Goal: Task Accomplishment & Management: Manage account settings

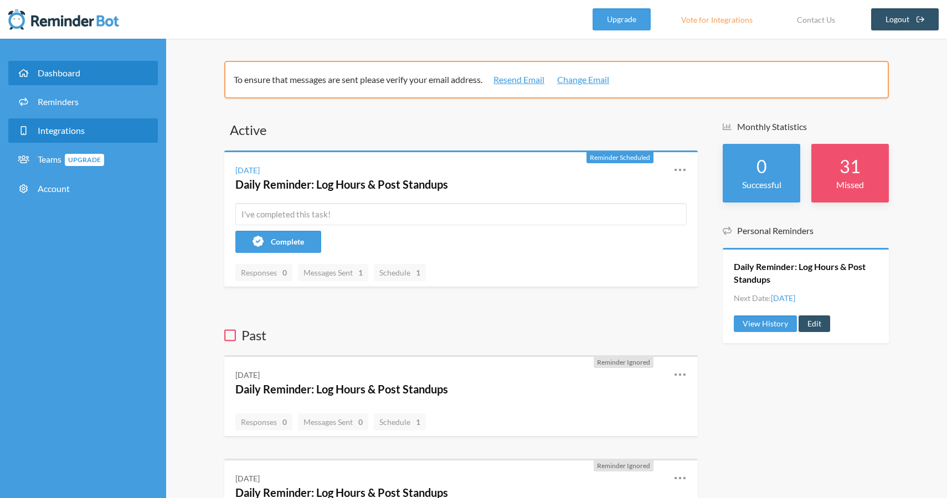
click at [90, 133] on link "Integrations" at bounding box center [82, 130] width 149 height 24
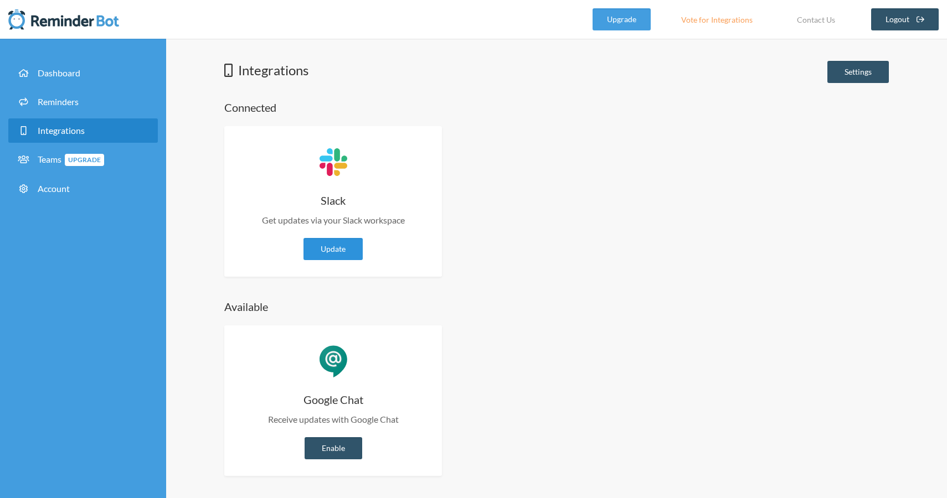
click at [342, 249] on link "Update" at bounding box center [332, 249] width 59 height 22
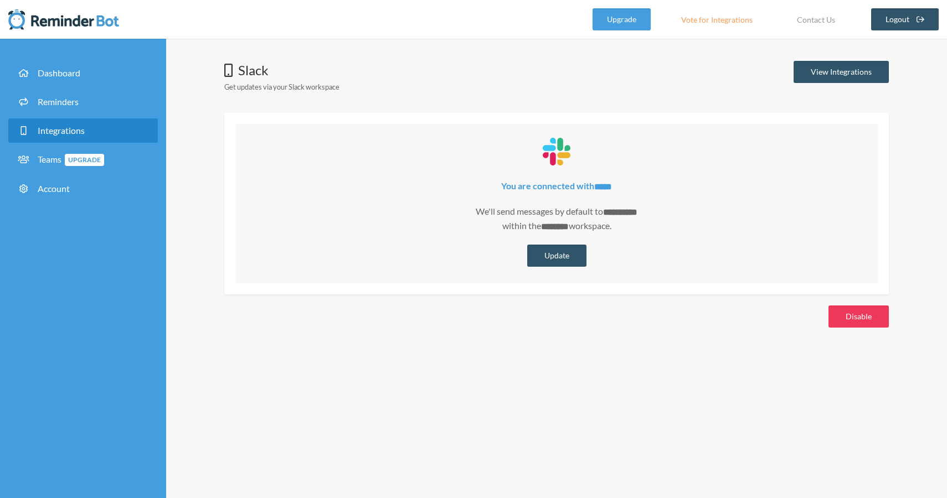
click at [852, 309] on button "Disable" at bounding box center [858, 317] width 60 height 22
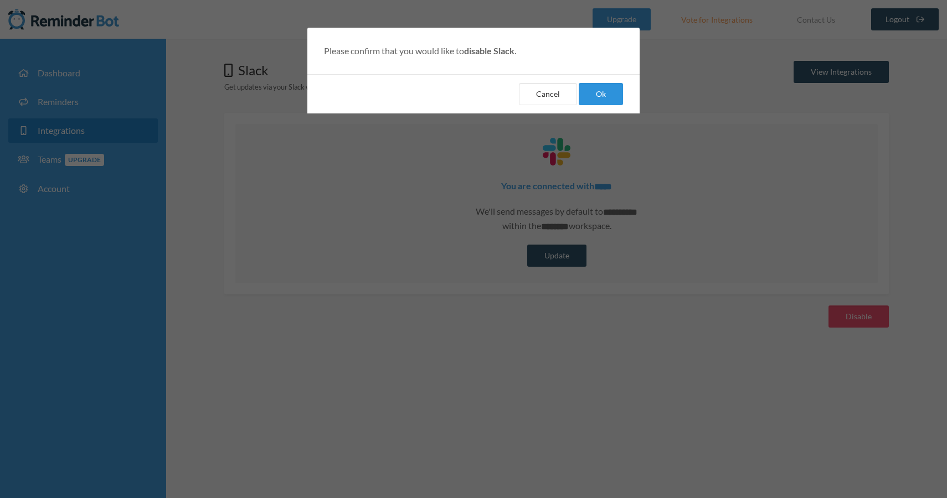
click at [596, 92] on button "Ok" at bounding box center [601, 94] width 44 height 22
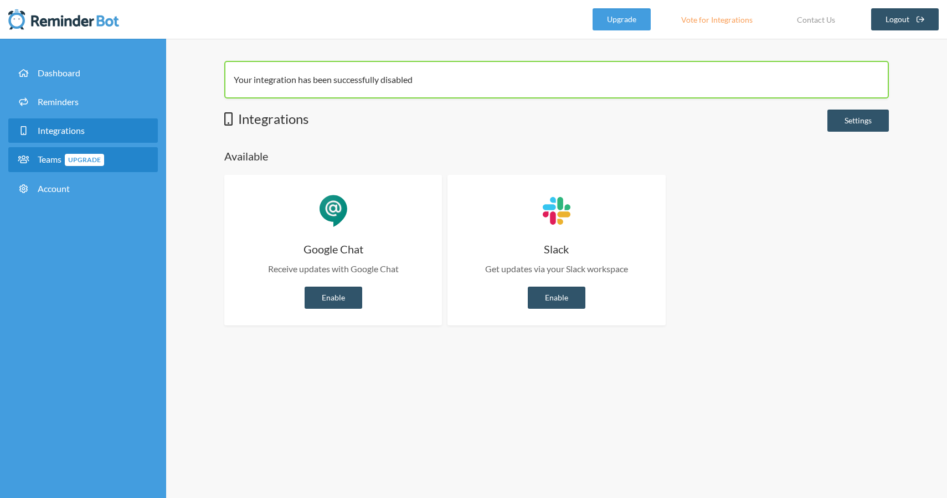
click at [91, 163] on span "Upgrade" at bounding box center [84, 160] width 39 height 12
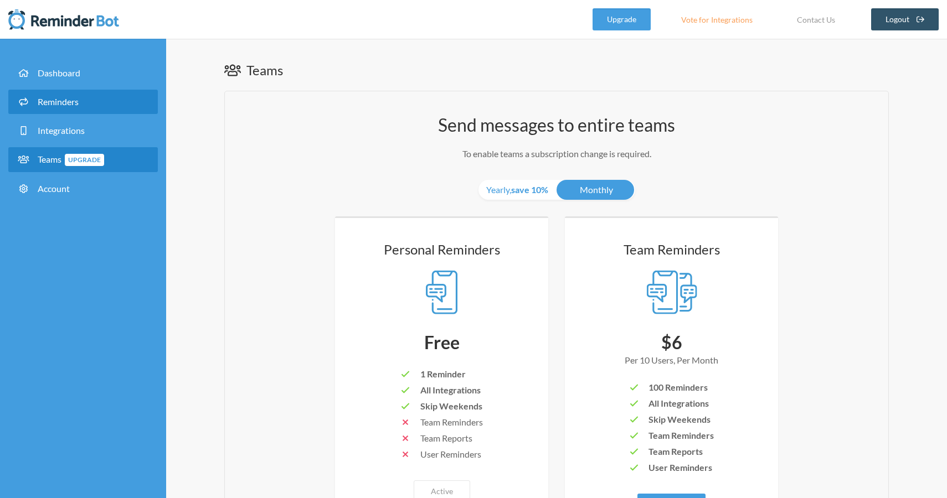
click at [101, 109] on link "Reminders" at bounding box center [82, 102] width 149 height 24
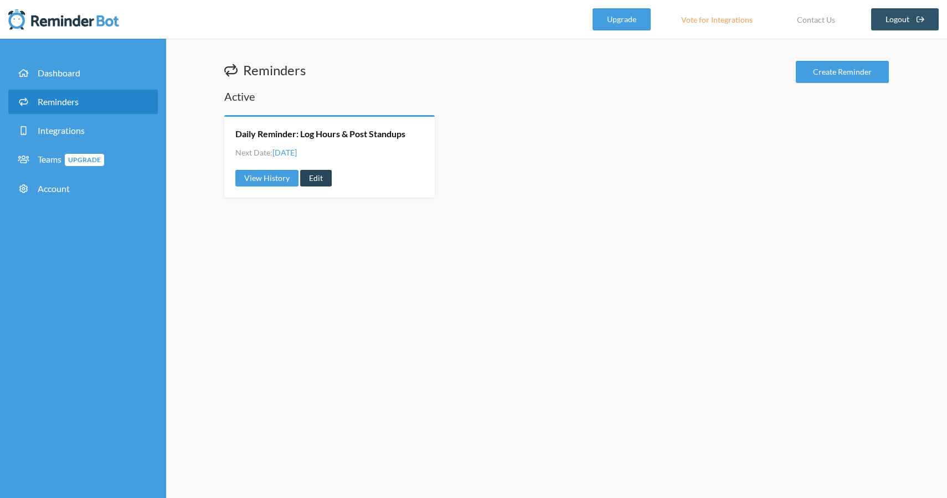
click at [319, 182] on link "Edit" at bounding box center [316, 178] width 32 height 17
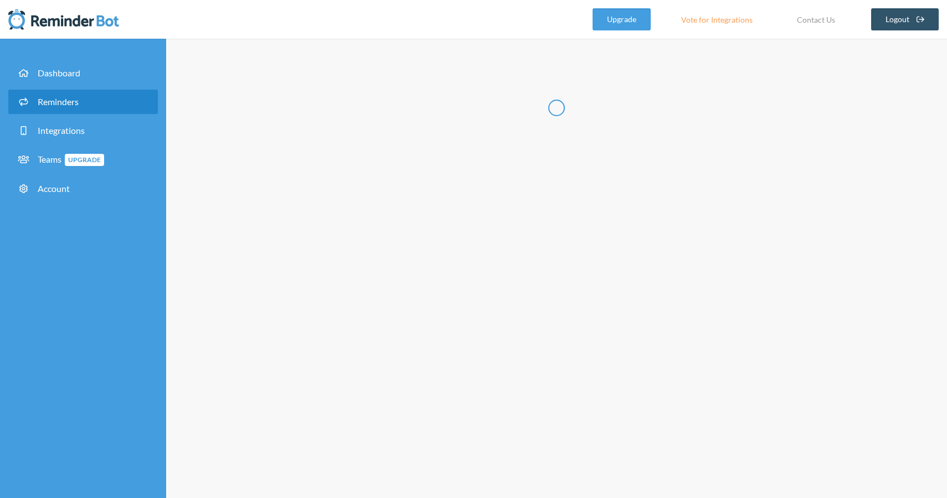
type input "Daily Reminder: Log Hours & Post Standups"
select select "06:00:00"
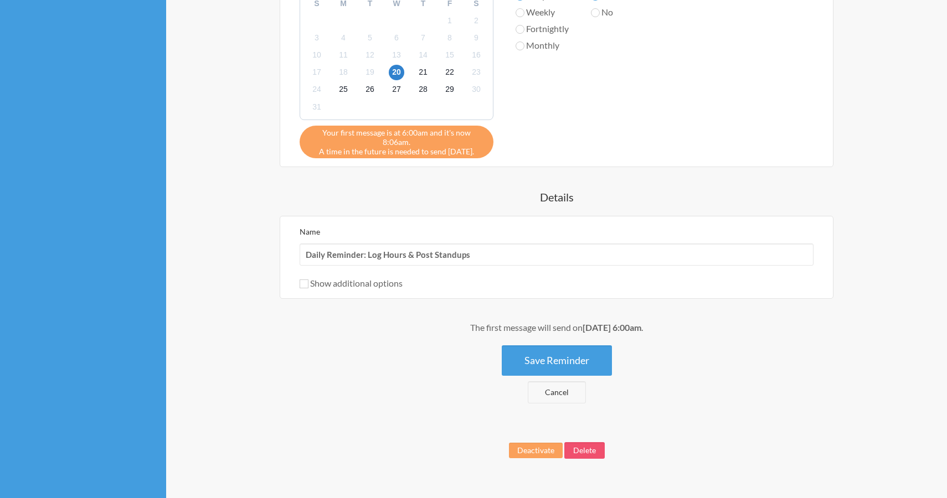
scroll to position [480, 0]
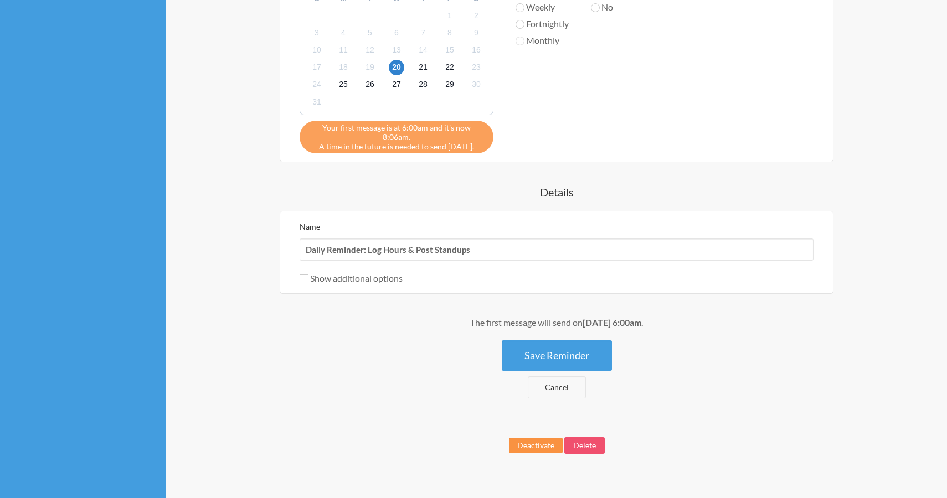
click at [544, 438] on button "Deactivate" at bounding box center [536, 446] width 54 height 16
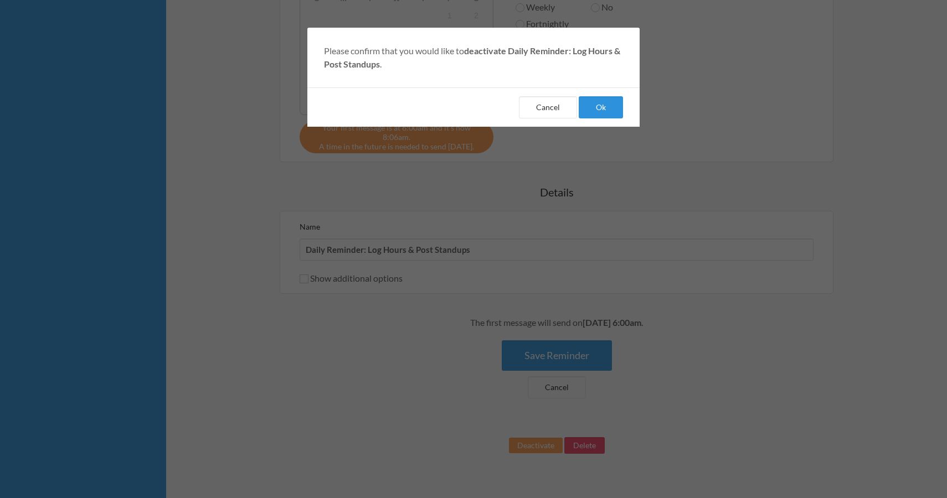
click at [606, 110] on button "Ok" at bounding box center [601, 107] width 44 height 22
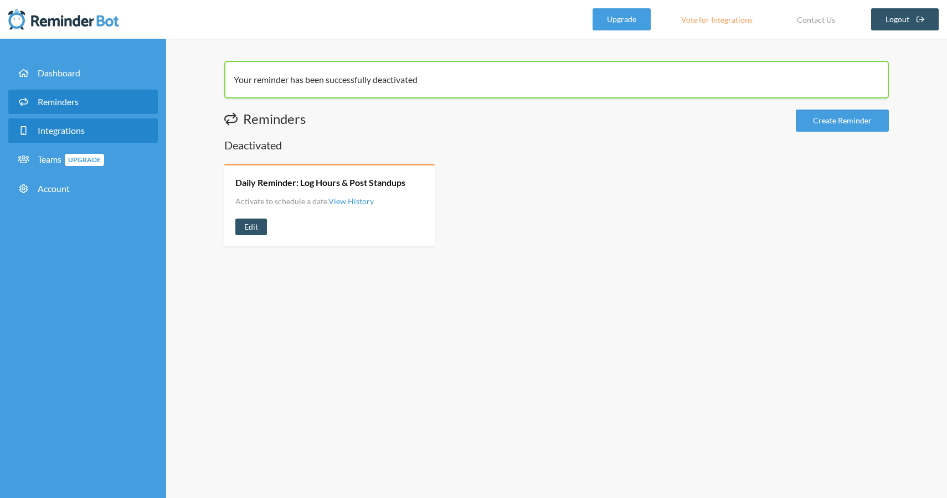
click at [80, 126] on span "Integrations" at bounding box center [61, 130] width 47 height 11
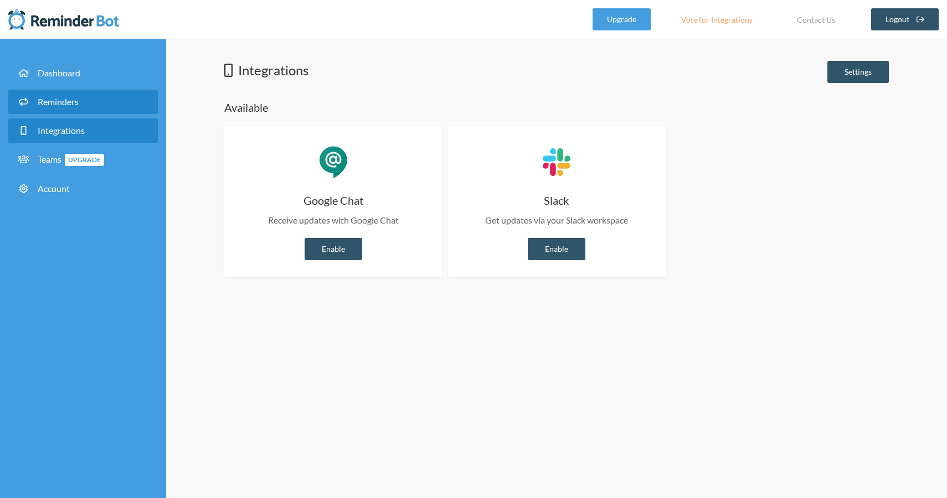
click at [80, 108] on link "Reminders" at bounding box center [82, 102] width 149 height 24
